Goal: Information Seeking & Learning: Learn about a topic

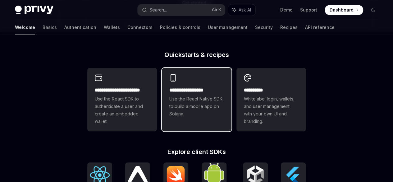
scroll to position [144, 0]
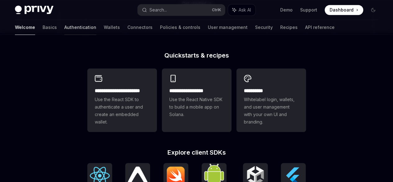
click at [64, 25] on link "Authentication" at bounding box center [80, 27] width 32 height 15
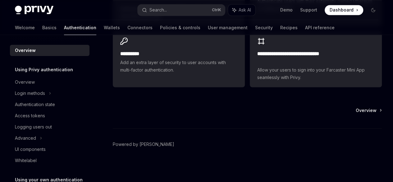
scroll to position [579, 0]
drag, startPoint x: 69, startPoint y: 27, endPoint x: 85, endPoint y: 29, distance: 15.6
click at [85, 29] on div "Welcome Basics Authentication Wallets Connectors Policies & controls User manag…" at bounding box center [175, 27] width 320 height 15
click at [104, 29] on link "Wallets" at bounding box center [112, 27] width 16 height 15
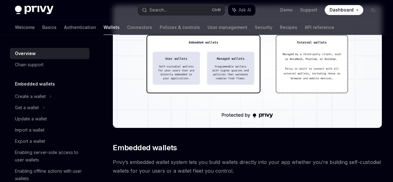
scroll to position [222, 0]
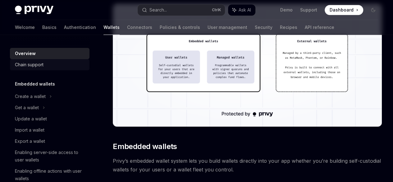
click at [32, 59] on link "Chain support" at bounding box center [50, 64] width 80 height 11
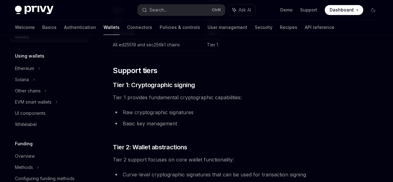
scroll to position [142, 0]
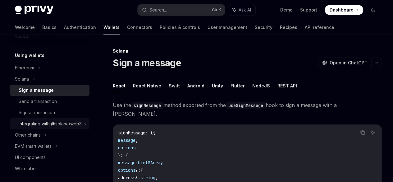
click at [51, 127] on div "Integrating with @solana/web3.js" at bounding box center [52, 123] width 67 height 7
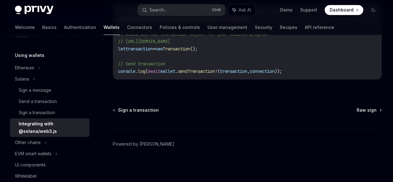
scroll to position [254, 0]
click at [47, 140] on icon at bounding box center [45, 142] width 2 height 7
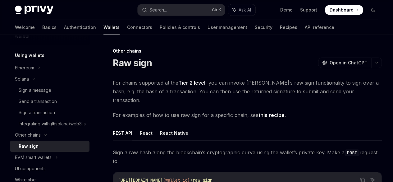
click at [0, 0] on div at bounding box center [0, 0] width 0 height 0
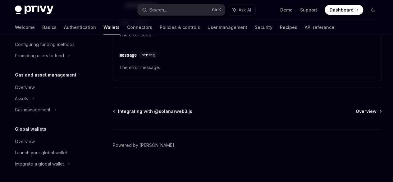
scroll to position [848, 0]
click at [356, 115] on span "Overview" at bounding box center [366, 111] width 21 height 6
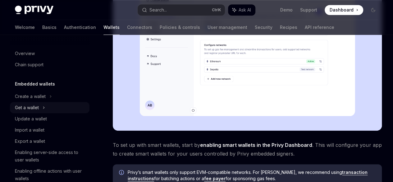
scroll to position [192, 0]
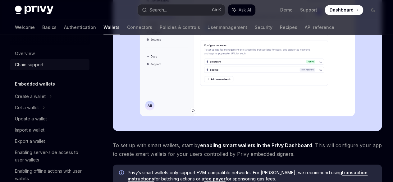
click at [49, 69] on link "Chain support" at bounding box center [50, 64] width 80 height 11
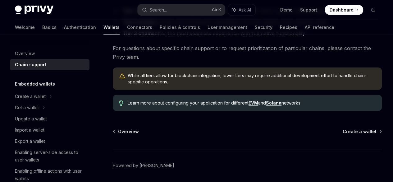
scroll to position [890, 0]
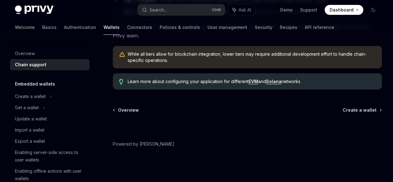
click at [266, 79] on link "Solana" at bounding box center [274, 82] width 16 height 6
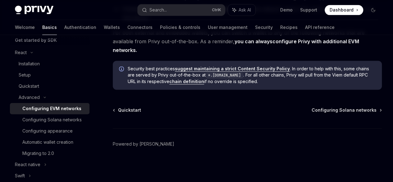
scroll to position [1943, 0]
click at [54, 123] on div "Configuring Solana networks" at bounding box center [51, 119] width 59 height 7
type textarea "*"
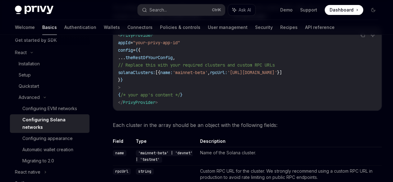
scroll to position [89, 0]
